Goal: Information Seeking & Learning: Check status

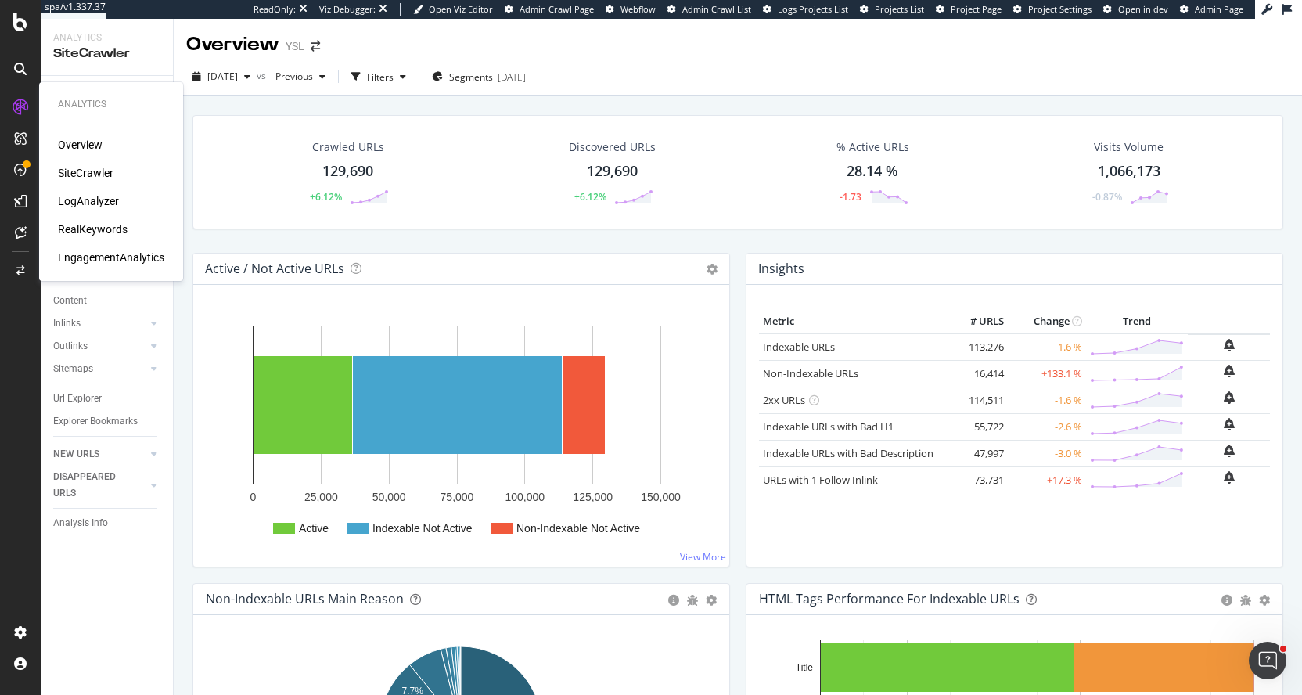
click at [84, 145] on div "Overview" at bounding box center [80, 145] width 45 height 16
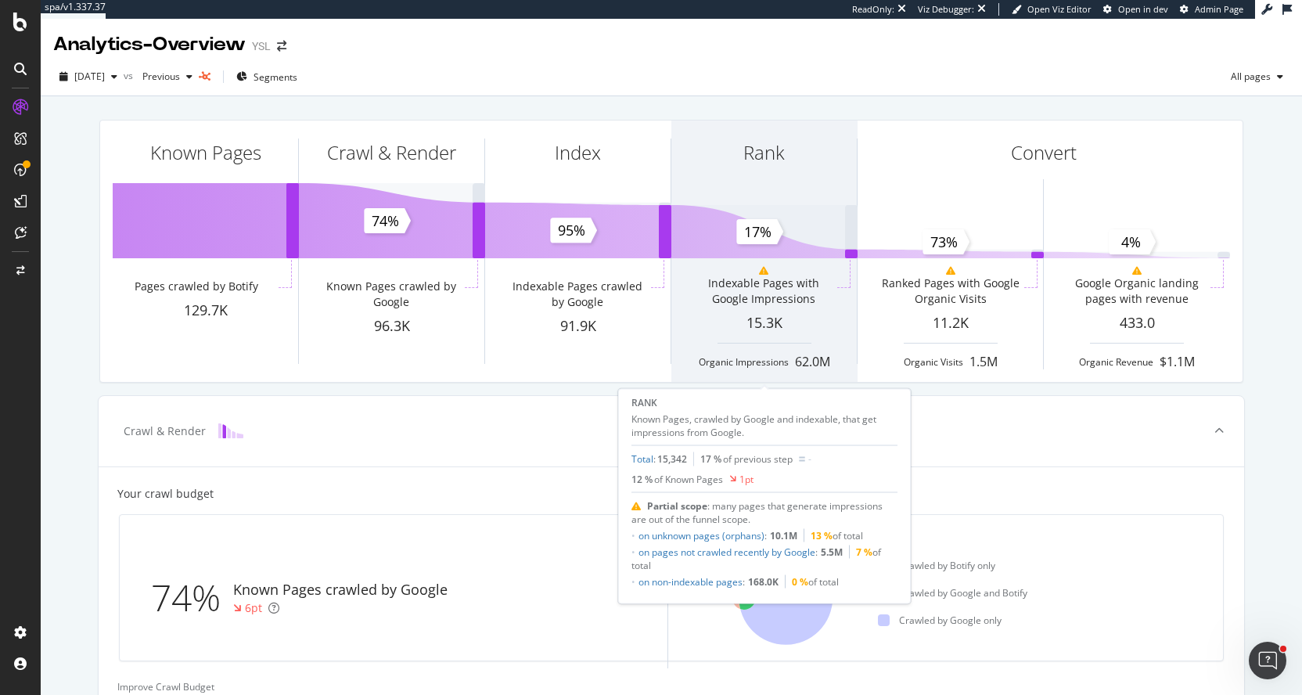
scroll to position [539, 0]
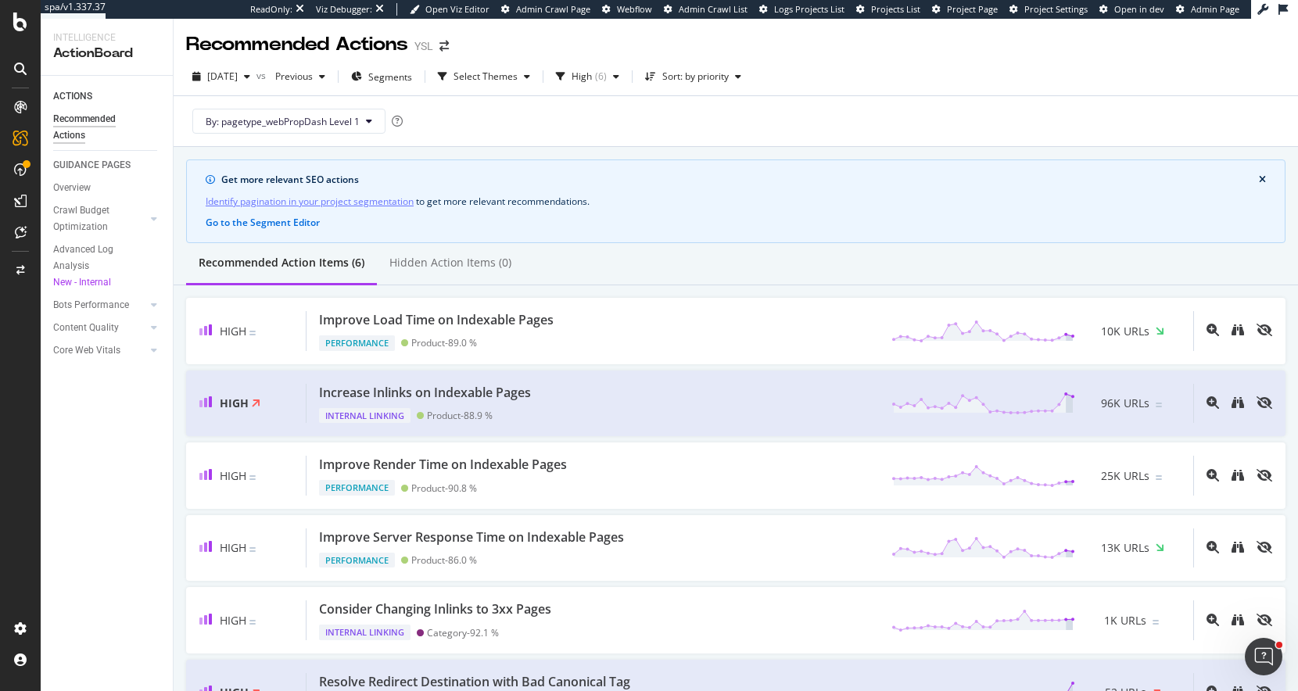
scroll to position [70, 0]
